Goal: Check status: Check status

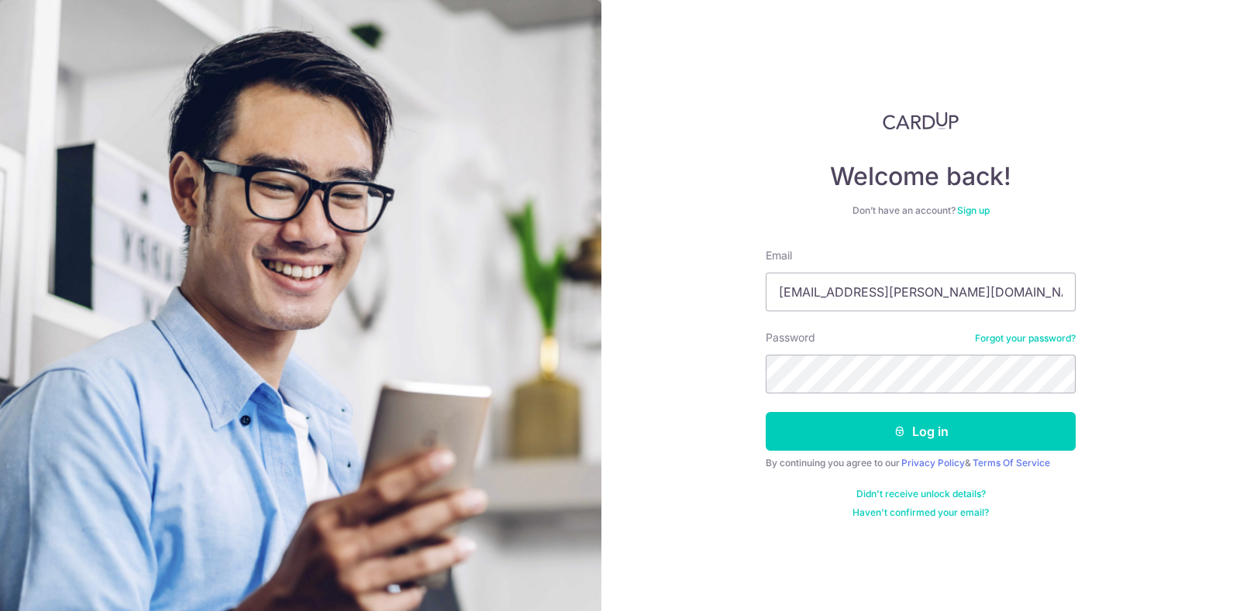
type input "[EMAIL_ADDRESS][PERSON_NAME][DOMAIN_NAME]"
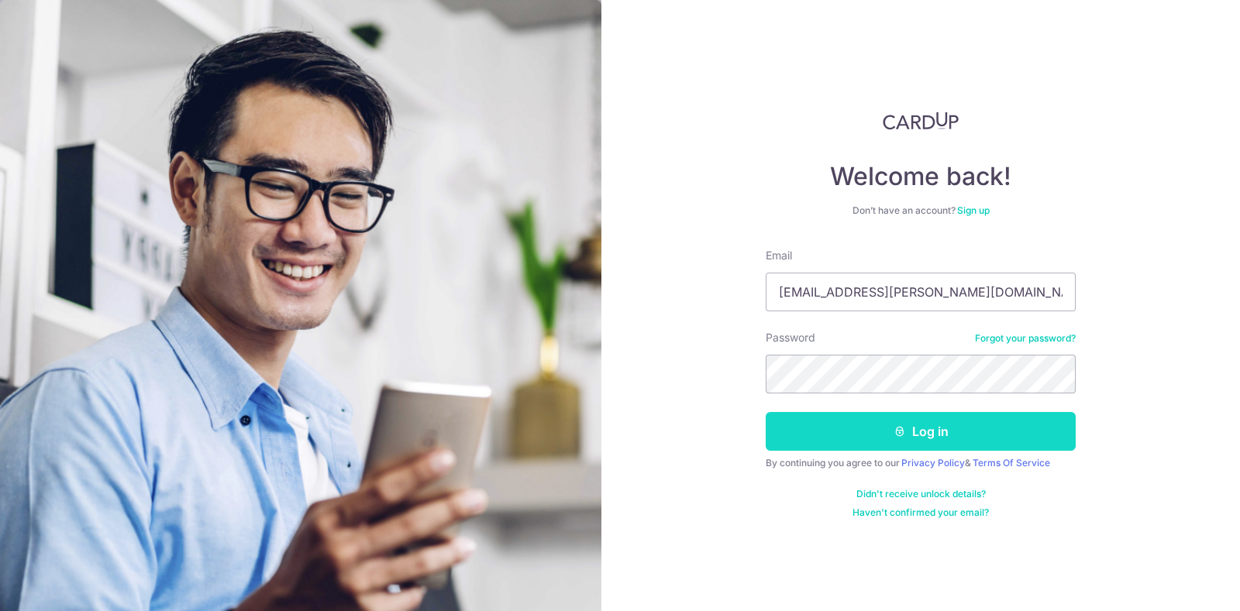
click at [851, 421] on button "Log in" at bounding box center [920, 431] width 310 height 39
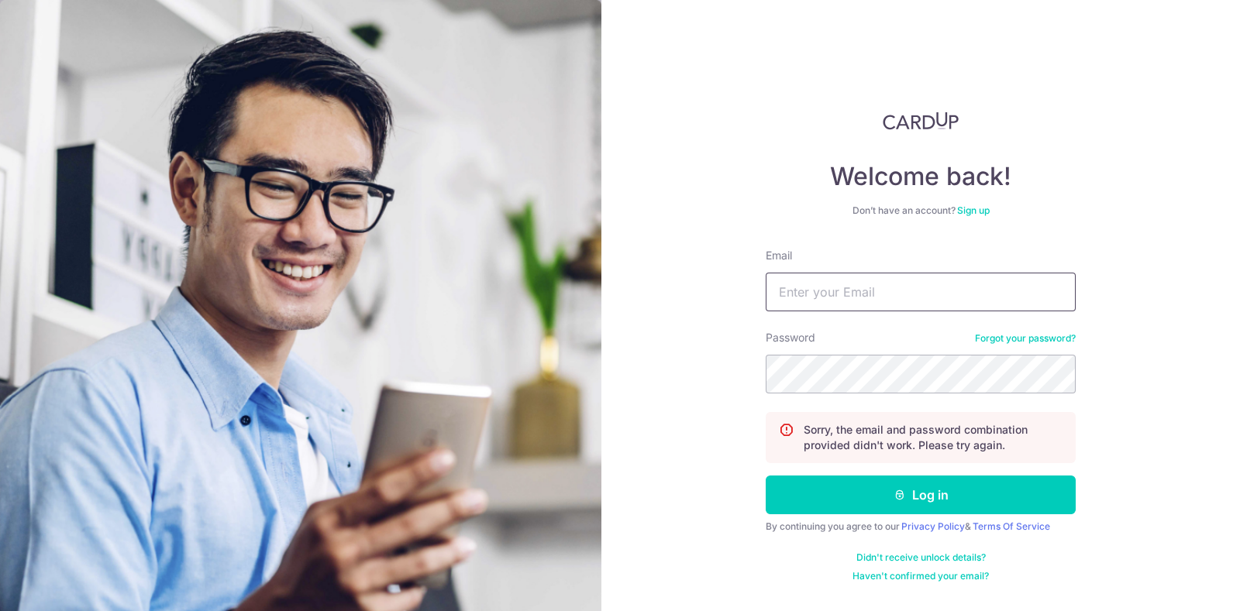
click at [890, 302] on input "Email" at bounding box center [920, 292] width 310 height 39
type input "[EMAIL_ADDRESS][PERSON_NAME][DOMAIN_NAME]"
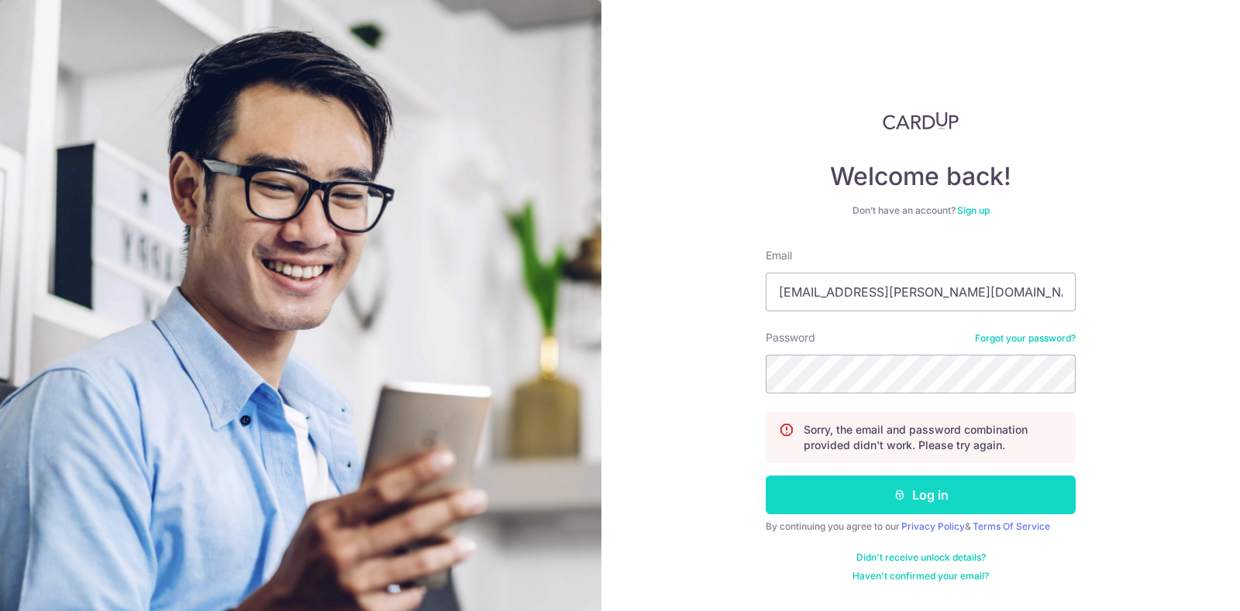
click at [934, 504] on button "Log in" at bounding box center [920, 495] width 310 height 39
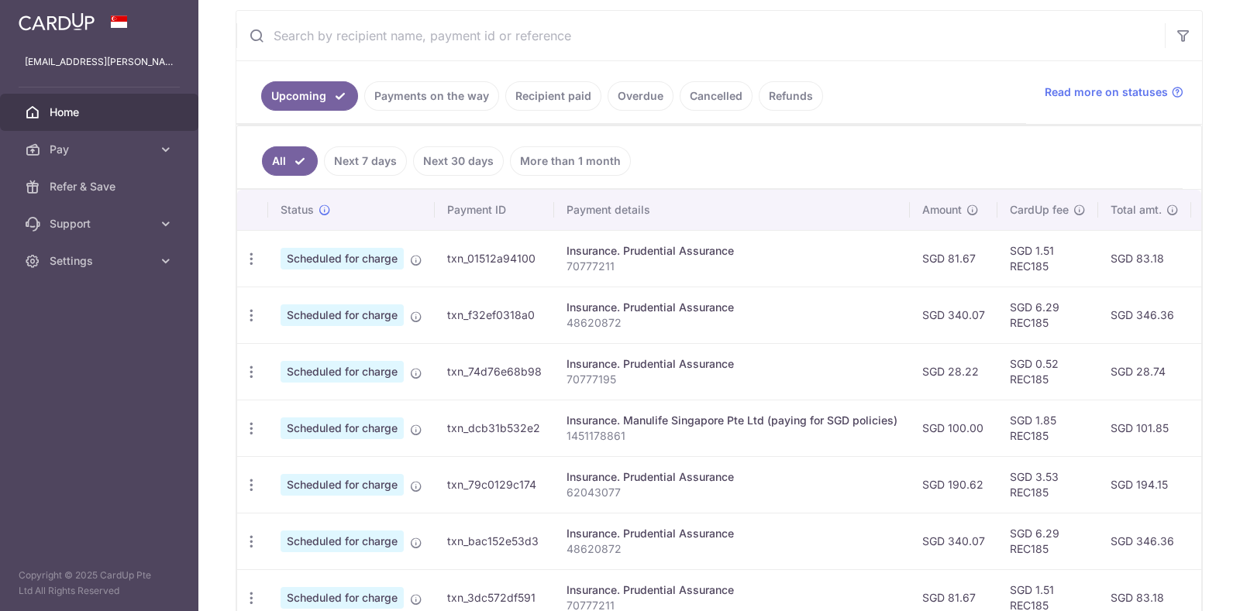
scroll to position [291, 0]
click at [419, 96] on link "Payments on the way" at bounding box center [431, 94] width 135 height 29
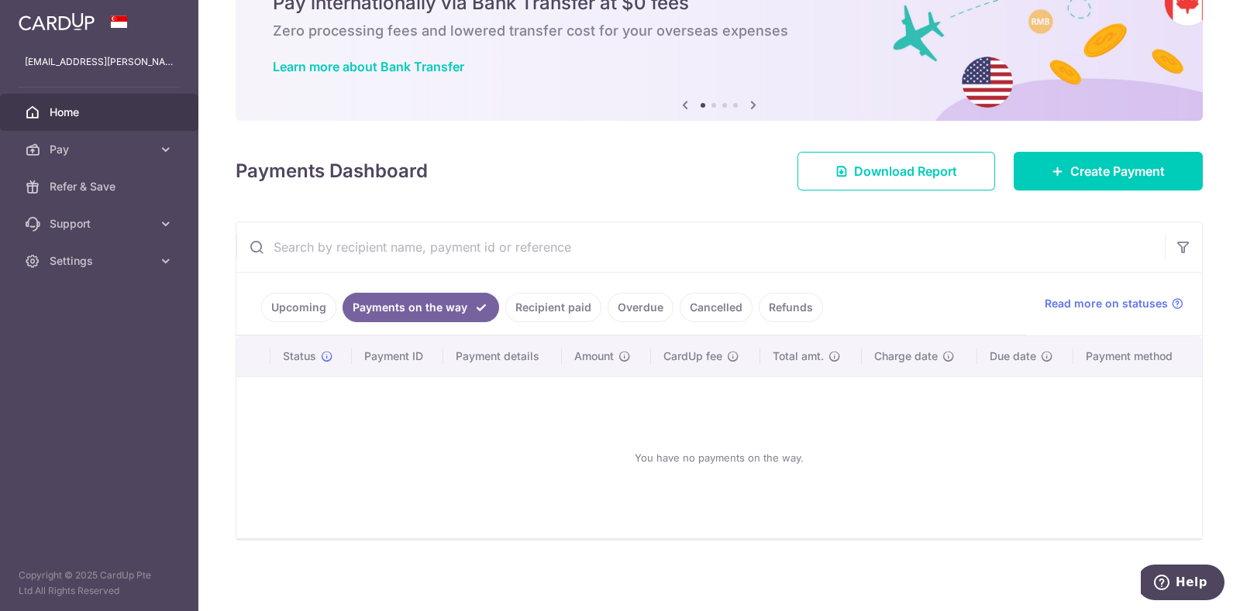
click at [315, 313] on link "Upcoming" at bounding box center [298, 307] width 75 height 29
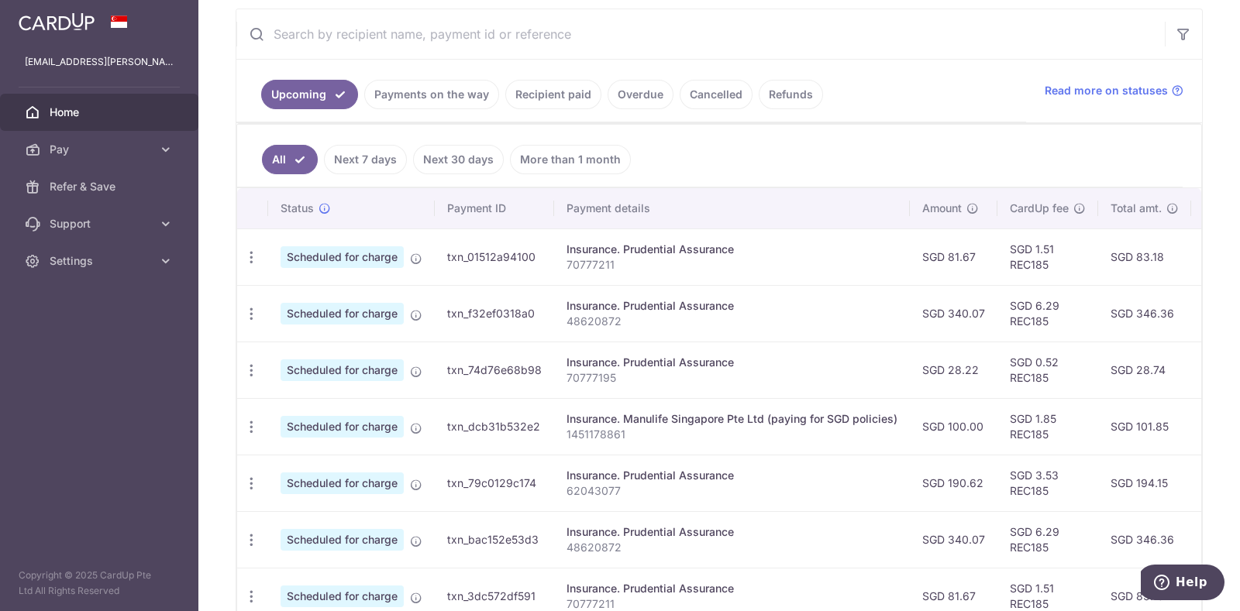
click at [370, 160] on link "Next 7 days" at bounding box center [365, 159] width 83 height 29
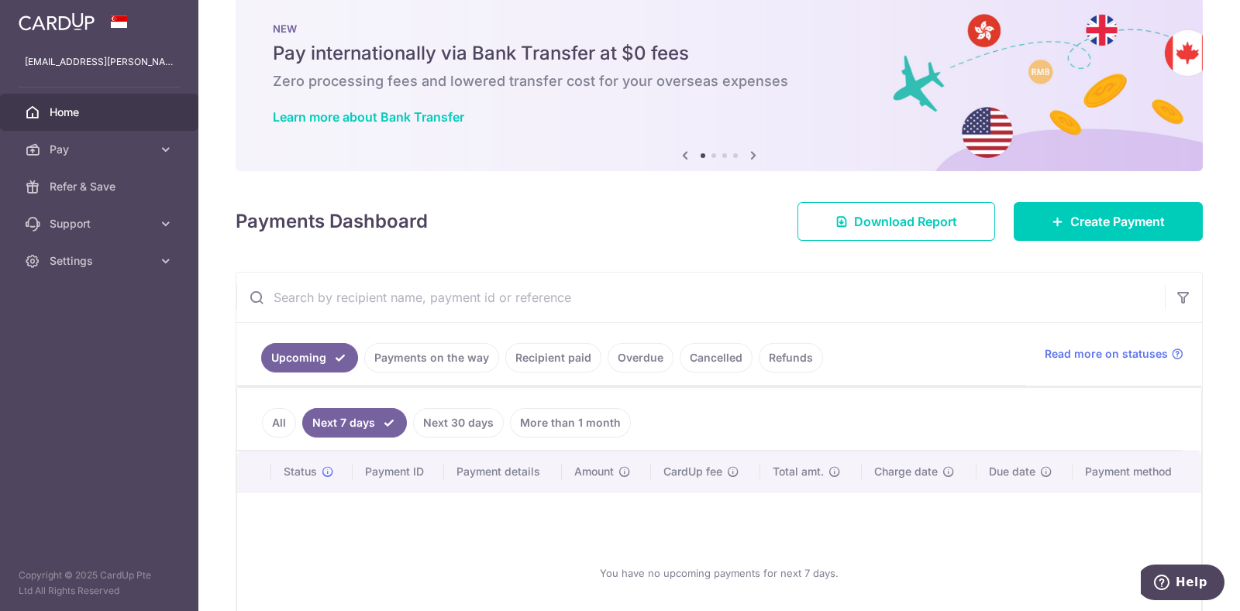
scroll to position [143, 0]
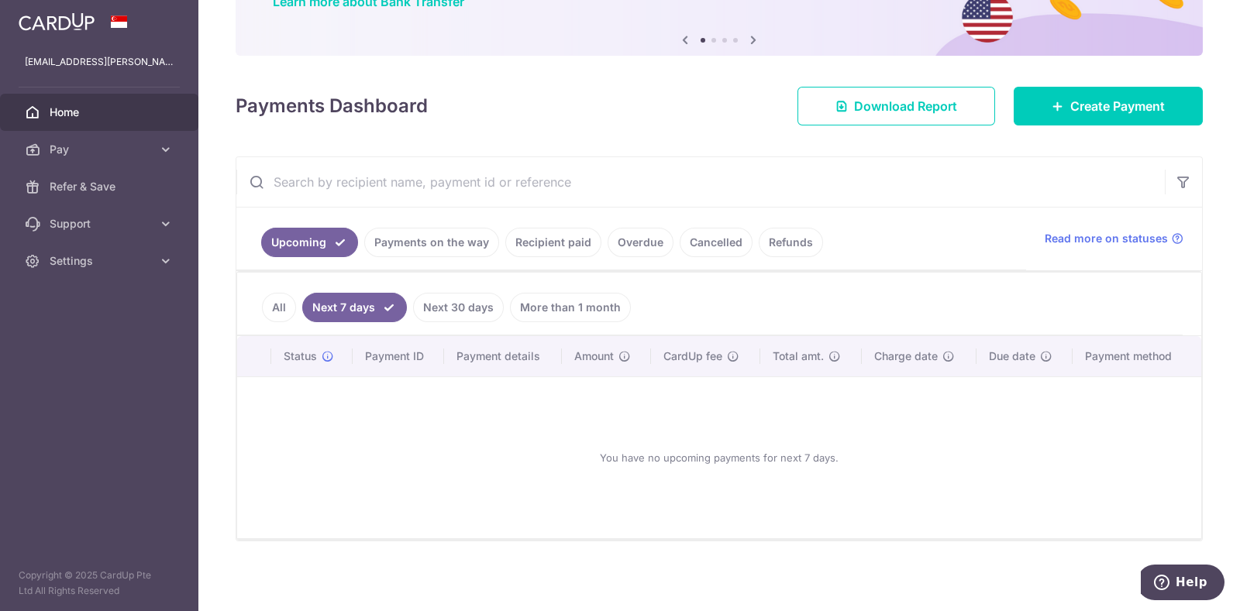
click at [291, 308] on link "All" at bounding box center [279, 307] width 34 height 29
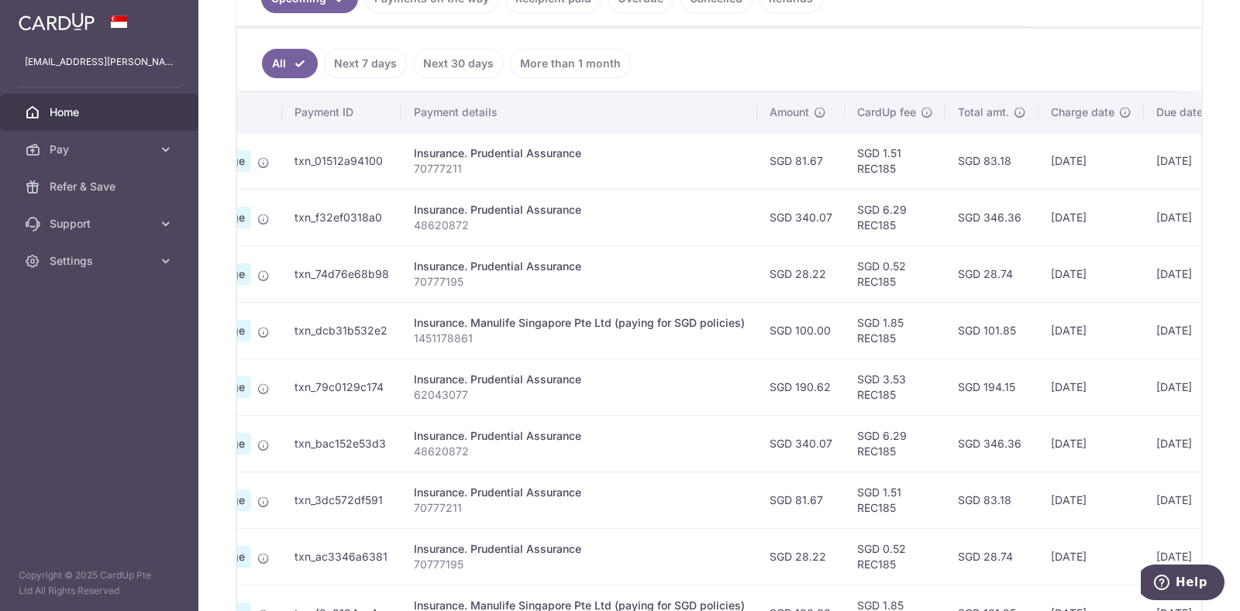
scroll to position [0, 301]
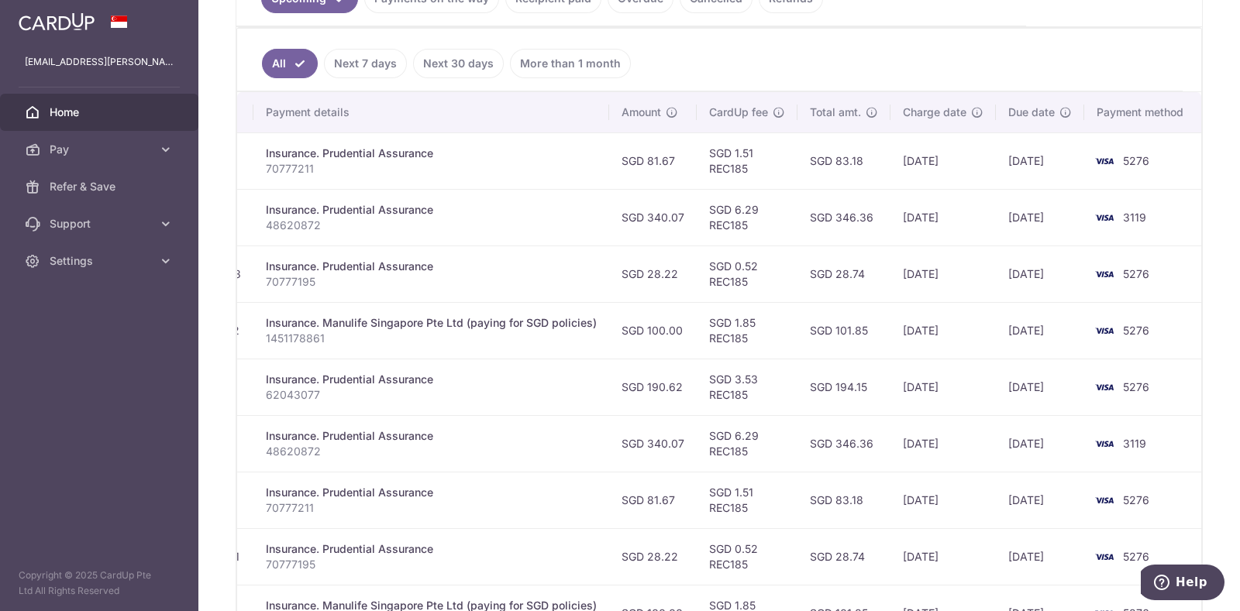
drag, startPoint x: 686, startPoint y: 147, endPoint x: 1116, endPoint y: 164, distance: 429.5
click at [1205, 164] on div "× Pause Schedule Pause all future payments in this series Pause just this one p…" at bounding box center [718, 305] width 1041 height 611
click at [1156, 163] on td "5276" at bounding box center [1143, 160] width 118 height 57
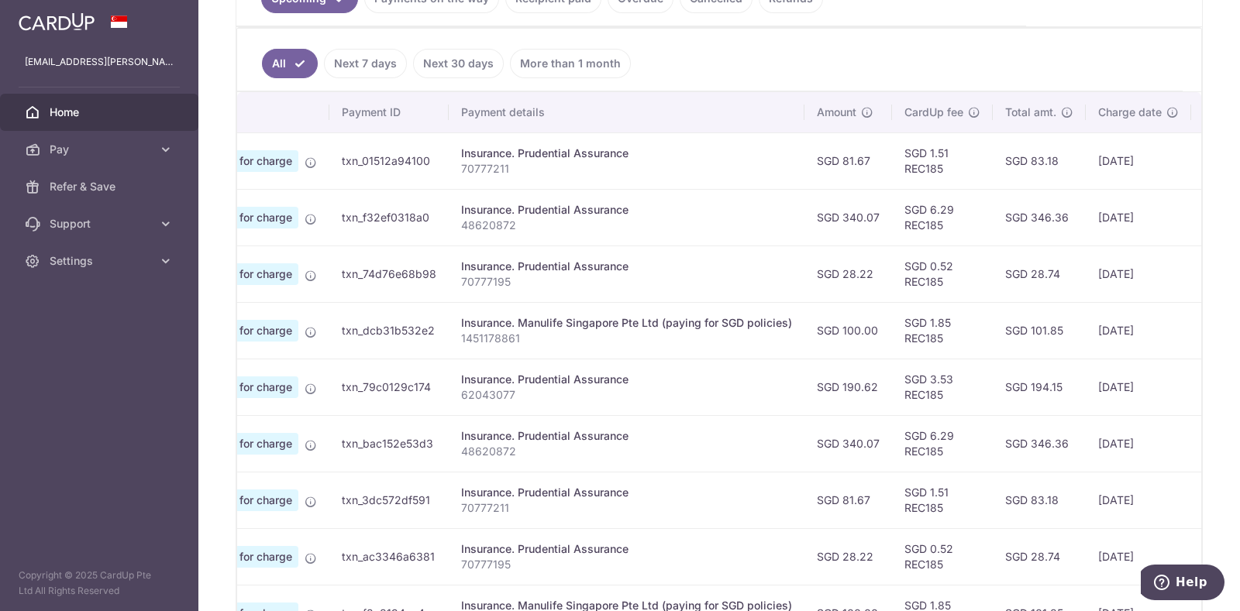
scroll to position [0, 0]
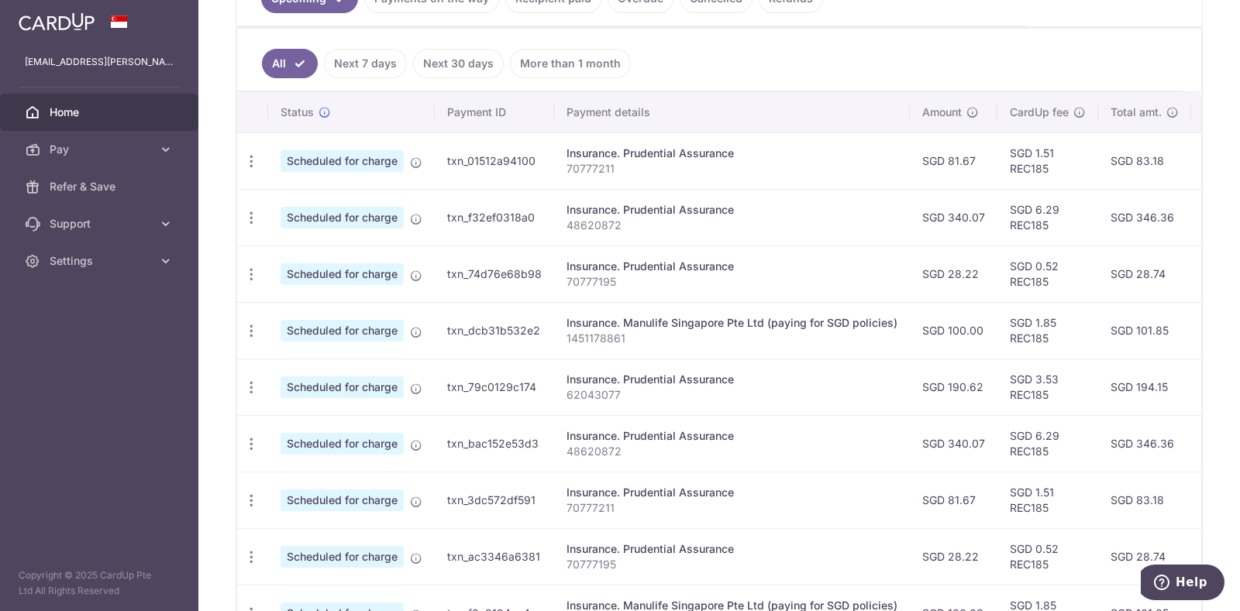
drag, startPoint x: 411, startPoint y: 208, endPoint x: 208, endPoint y: 217, distance: 203.9
click at [208, 217] on div "× Pause Schedule Pause all future payments in this series Pause just this one p…" at bounding box center [718, 305] width 1041 height 611
click at [521, 214] on td "txn_f32ef0318a0" at bounding box center [494, 217] width 119 height 57
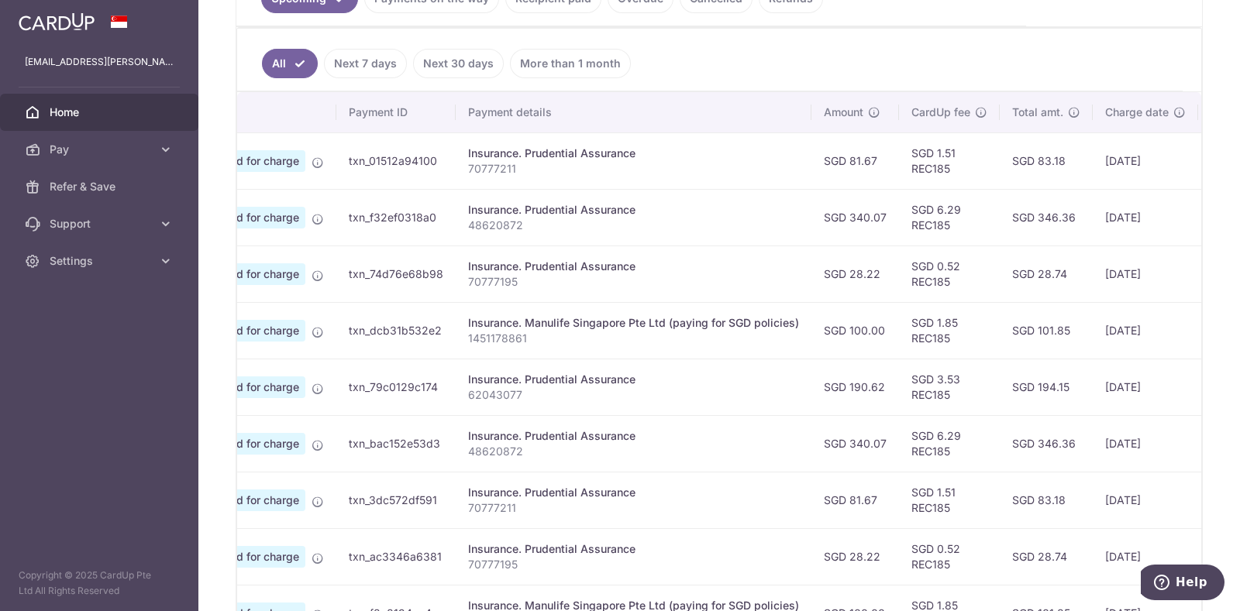
scroll to position [0, 301]
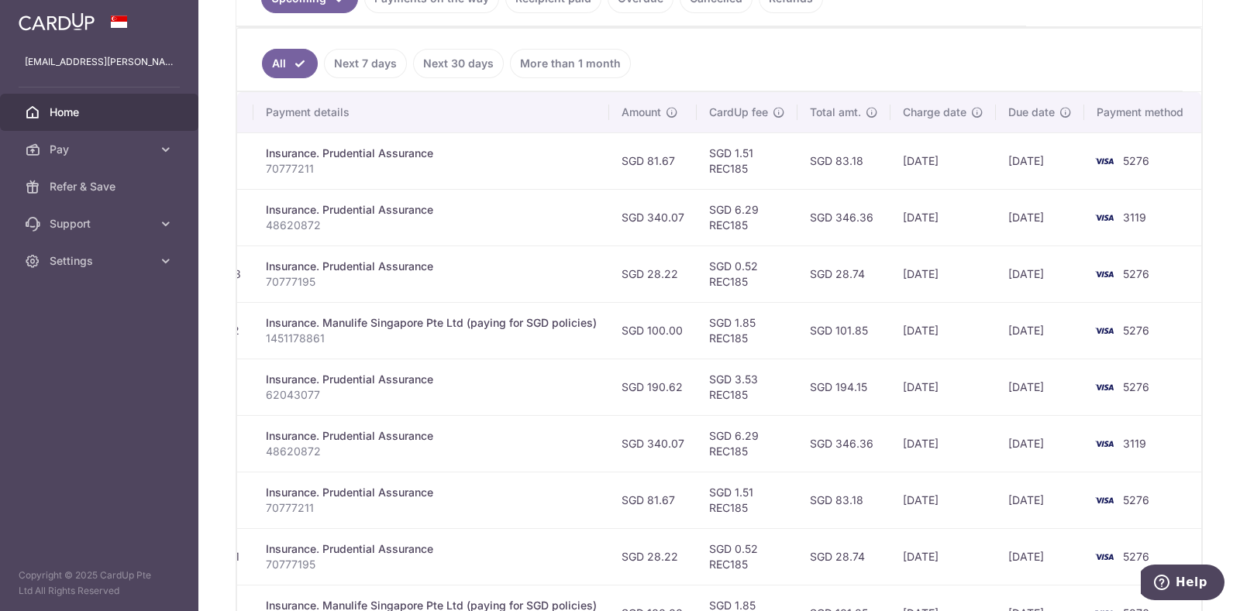
drag, startPoint x: 991, startPoint y: 208, endPoint x: 1214, endPoint y: 217, distance: 223.3
click at [1214, 217] on div "× Pause Schedule Pause all future payments in this series Pause just this one p…" at bounding box center [718, 305] width 1041 height 611
click at [1172, 232] on td "3119" at bounding box center [1143, 217] width 118 height 57
drag, startPoint x: 639, startPoint y: 215, endPoint x: 420, endPoint y: 216, distance: 219.2
click at [374, 215] on tr "Update payment Cancel payment Scheduled for charge txn_f32ef0318a0 Insurance. P…" at bounding box center [568, 217] width 1265 height 57
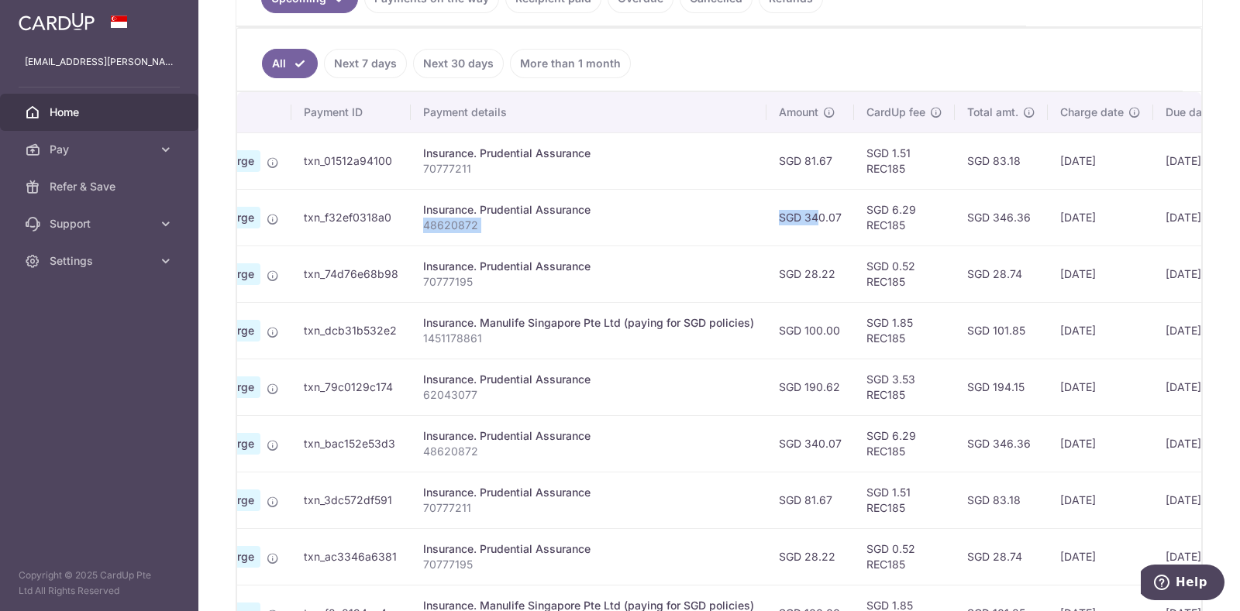
drag, startPoint x: 387, startPoint y: 201, endPoint x: 348, endPoint y: 220, distance: 44.0
click at [348, 220] on tr "Update payment Cancel payment Scheduled for charge txn_f32ef0318a0 Insurance. P…" at bounding box center [726, 217] width 1265 height 57
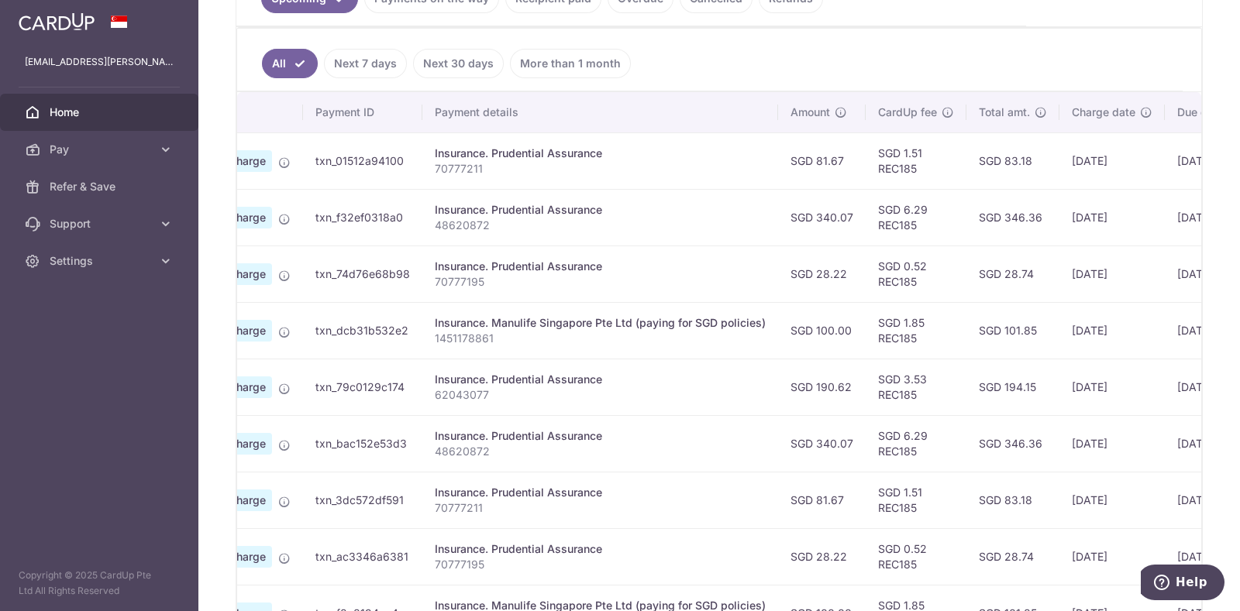
click at [584, 220] on p "48620872" at bounding box center [600, 225] width 331 height 15
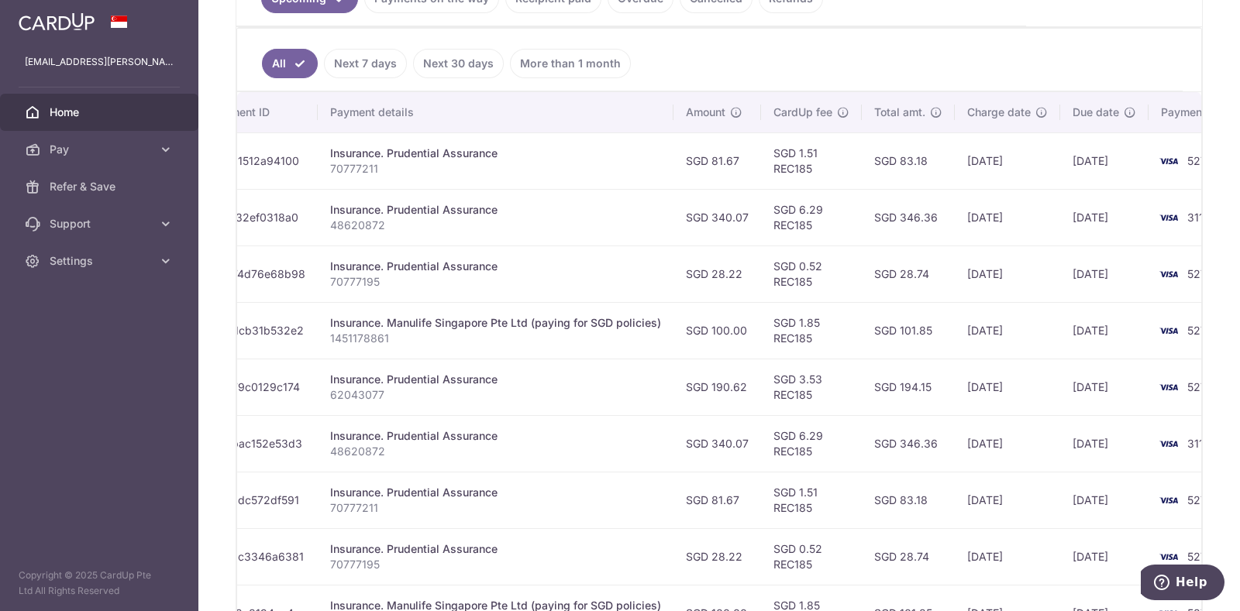
scroll to position [0, 265]
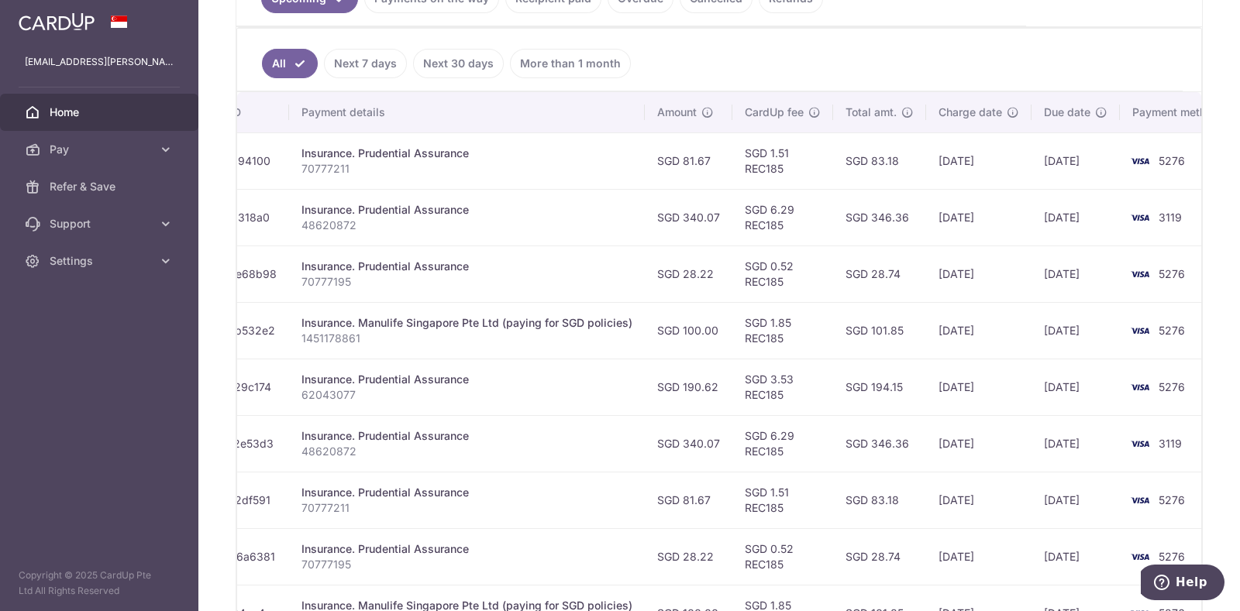
drag, startPoint x: 558, startPoint y: 211, endPoint x: 1009, endPoint y: 201, distance: 451.0
click at [1009, 201] on tr "Update payment Cancel payment Scheduled for charge txn_f32ef0318a0 Insurance. P…" at bounding box center [604, 217] width 1265 height 57
click at [976, 210] on td "[DATE]" at bounding box center [978, 217] width 105 height 57
drag, startPoint x: 1003, startPoint y: 390, endPoint x: 289, endPoint y: 143, distance: 756.1
click at [289, 143] on tbody "Update payment Cancel payment Scheduled for charge txn_01512a94100 Insurance. P…" at bounding box center [604, 415] width 1265 height 566
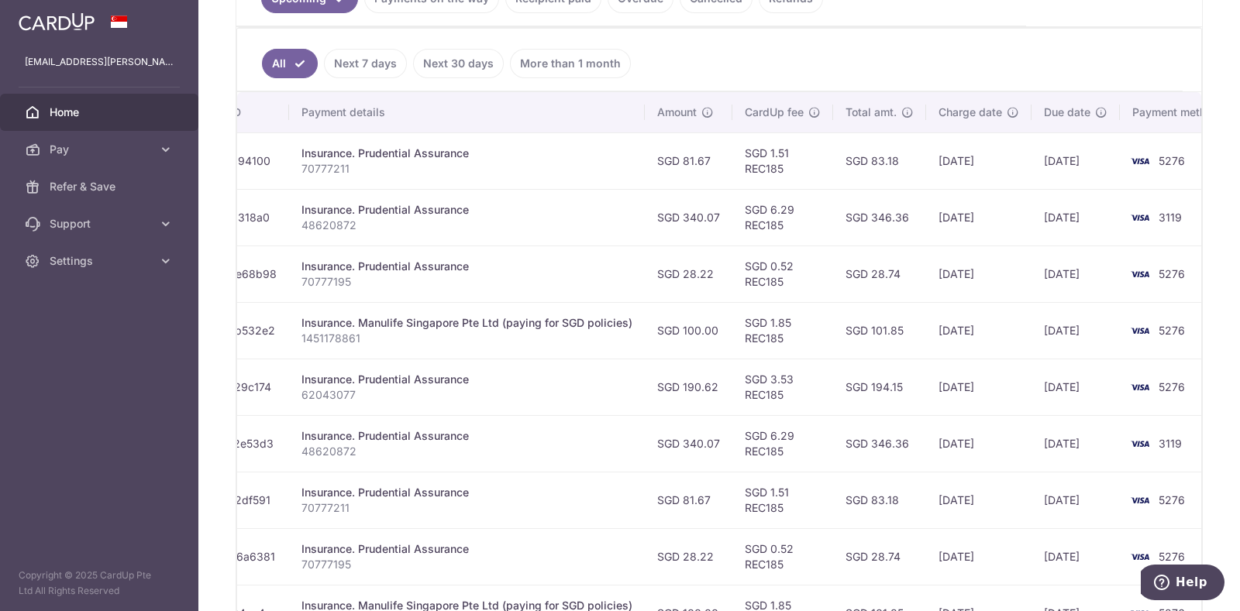
click at [879, 336] on td "SGD 101.85" at bounding box center [879, 330] width 93 height 57
click at [953, 393] on td "[DATE]" at bounding box center [978, 387] width 105 height 57
click at [965, 335] on td "[DATE]" at bounding box center [978, 330] width 105 height 57
drag, startPoint x: 958, startPoint y: 280, endPoint x: 964, endPoint y: 247, distance: 34.0
click at [958, 277] on td "[DATE]" at bounding box center [978, 274] width 105 height 57
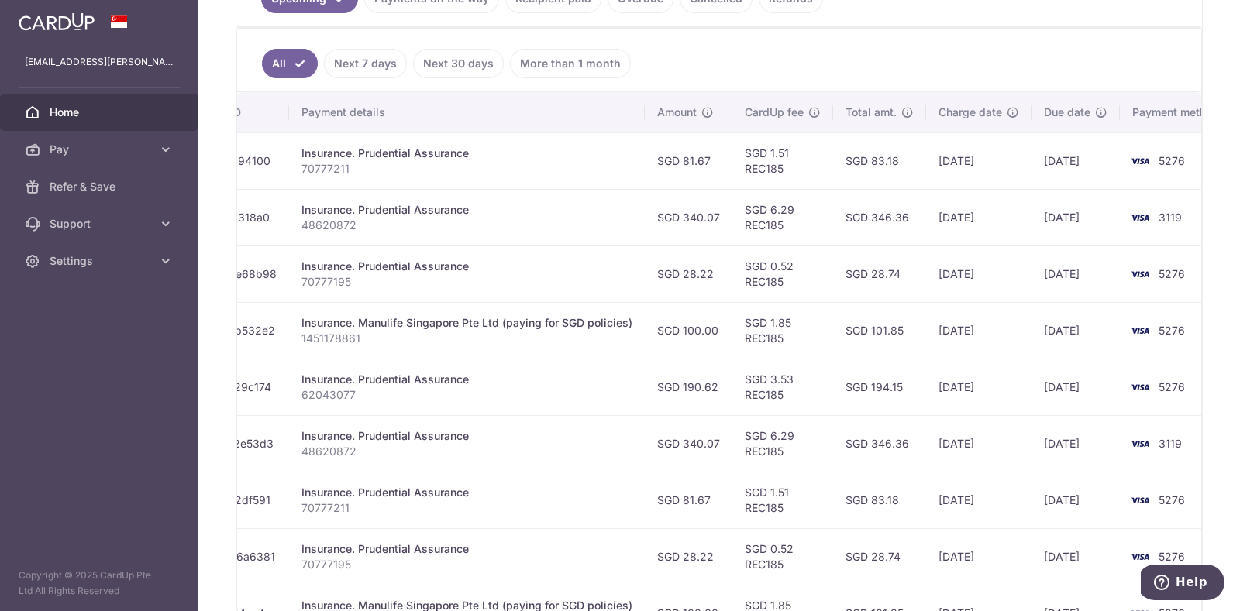
click at [964, 217] on td "[DATE]" at bounding box center [978, 217] width 105 height 57
click at [962, 167] on td "[DATE]" at bounding box center [978, 160] width 105 height 57
click at [980, 224] on td "[DATE]" at bounding box center [978, 217] width 105 height 57
